Goal: Task Accomplishment & Management: Use online tool/utility

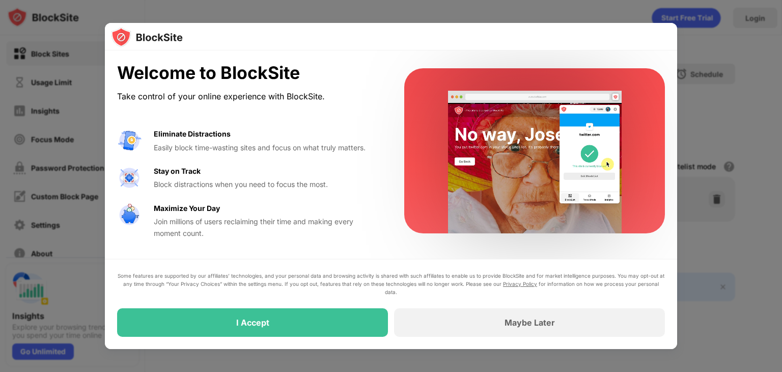
click at [761, 106] on div at bounding box center [391, 186] width 782 height 372
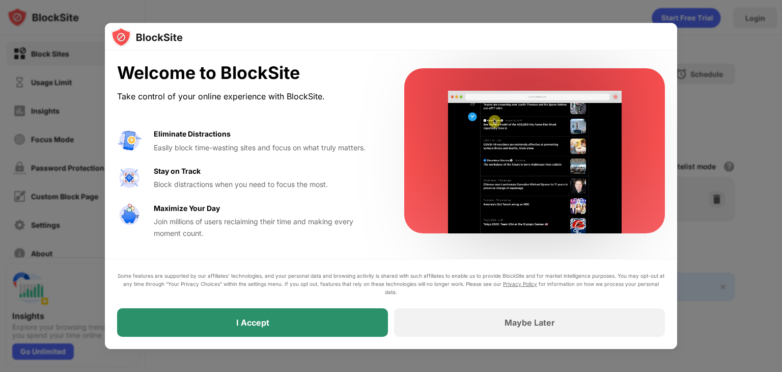
click at [295, 320] on div "I Accept" at bounding box center [252, 322] width 271 height 29
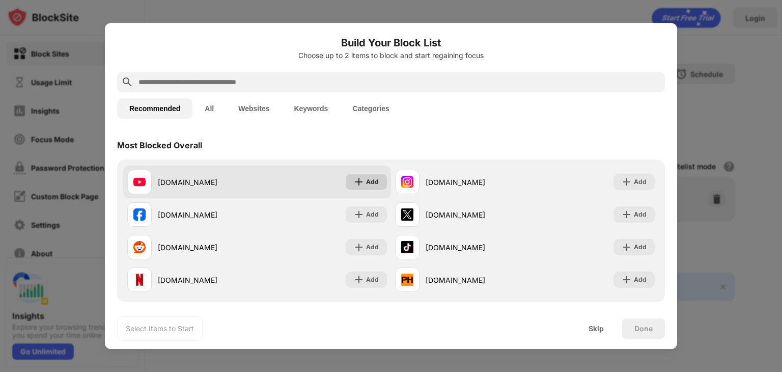
click at [359, 182] on img at bounding box center [359, 182] width 10 height 10
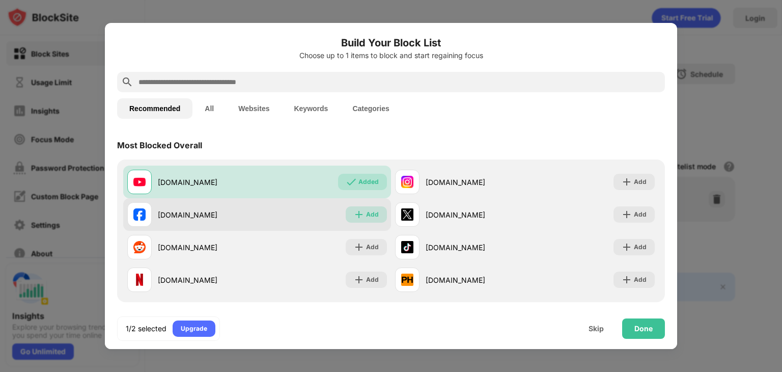
click at [369, 213] on div "Add" at bounding box center [372, 214] width 13 height 10
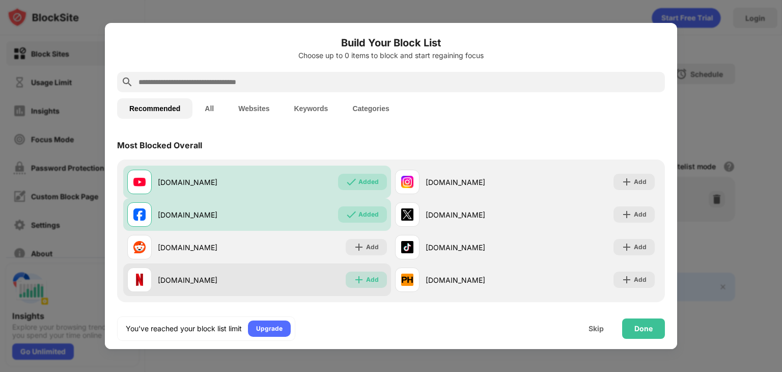
click at [367, 282] on div "Add" at bounding box center [372, 280] width 13 height 10
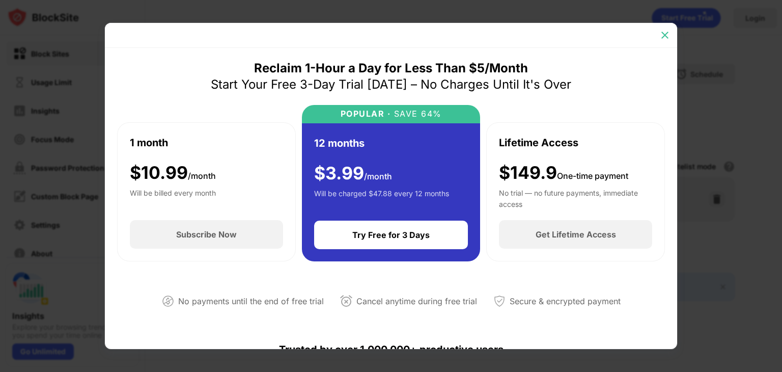
click at [664, 32] on img at bounding box center [665, 35] width 10 height 10
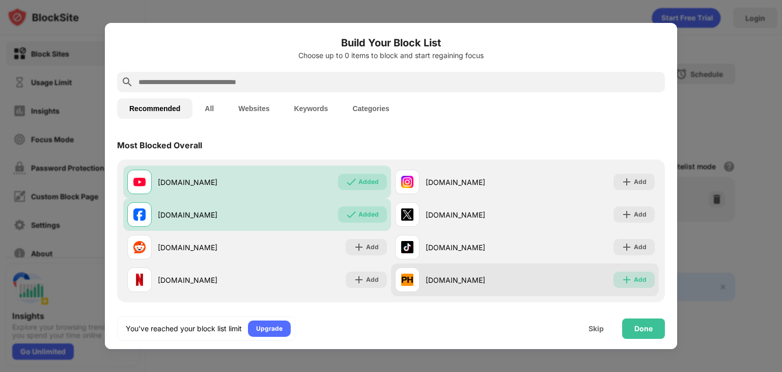
click at [638, 280] on div "Add" at bounding box center [640, 280] width 13 height 10
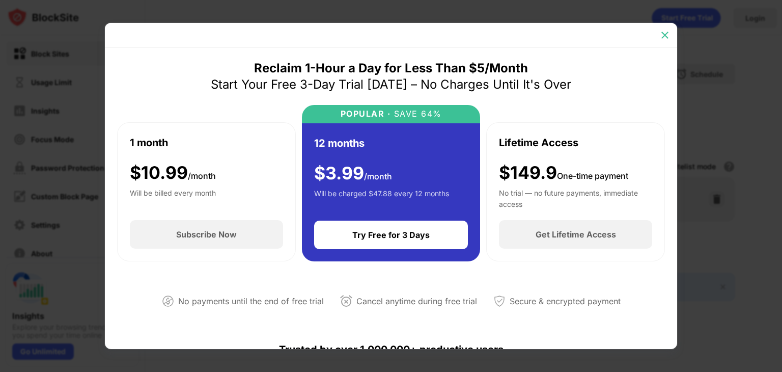
click at [666, 35] on img at bounding box center [665, 35] width 10 height 10
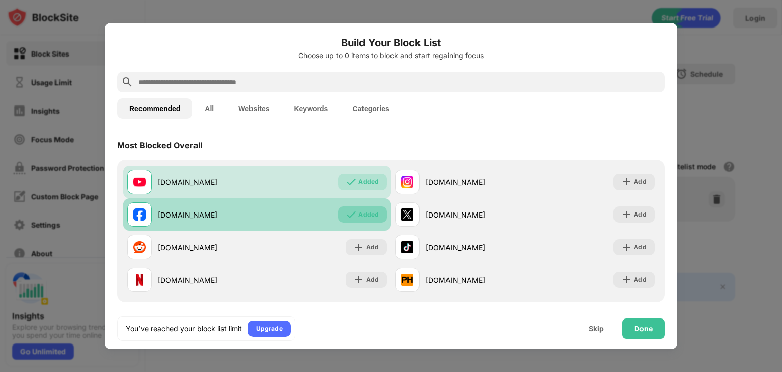
click at [352, 209] on img at bounding box center [351, 214] width 10 height 10
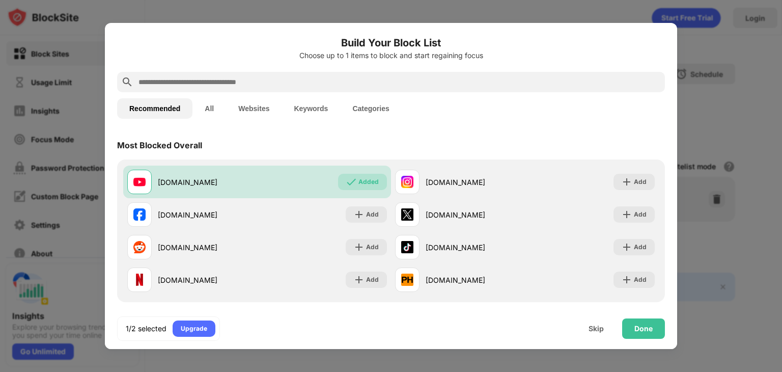
click at [159, 79] on input "text" at bounding box center [400, 82] width 524 height 12
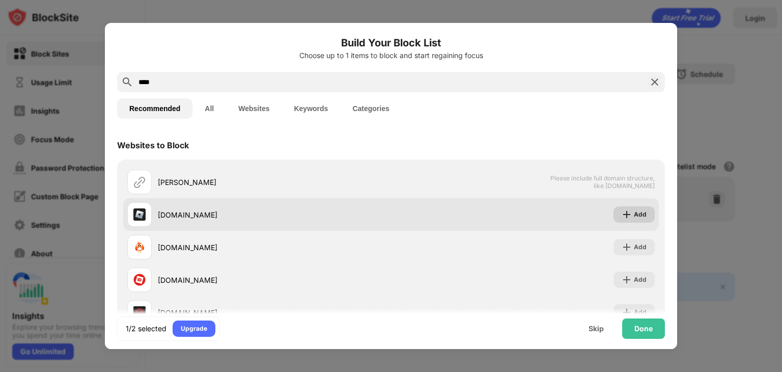
type input "****"
click at [636, 217] on div "Add" at bounding box center [640, 214] width 13 height 10
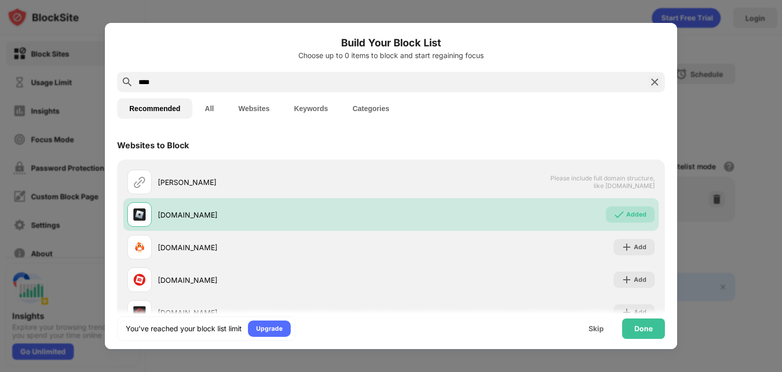
click at [733, 70] on div at bounding box center [391, 186] width 782 height 372
click at [641, 335] on div "Done" at bounding box center [644, 328] width 43 height 20
